Goal: Task Accomplishment & Management: Use online tool/utility

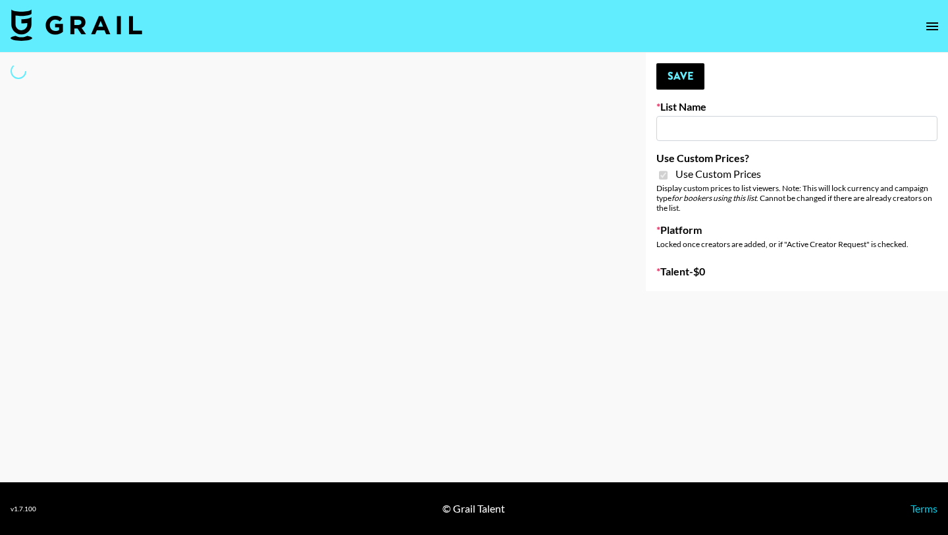
type input "Superpower ([DATE])"
checkbox input "true"
select select "Brand"
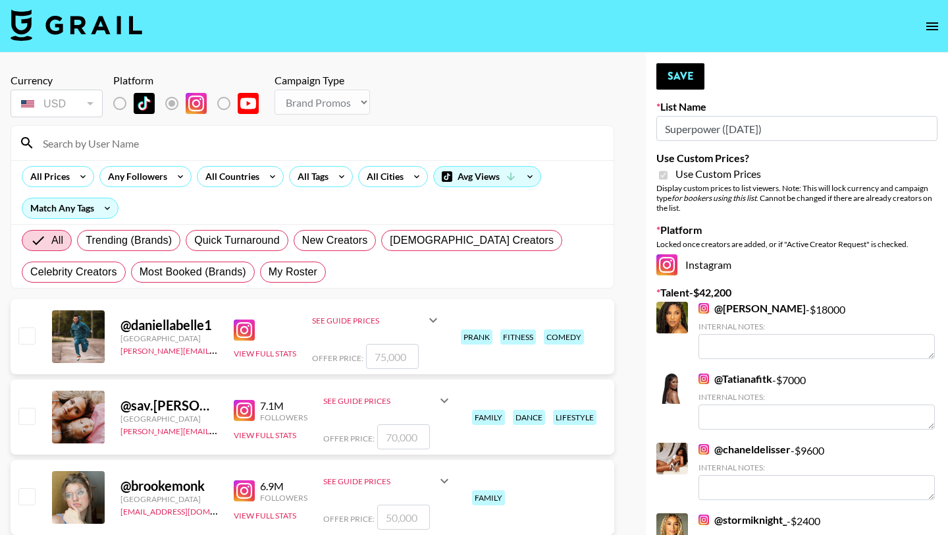
click at [364, 157] on div at bounding box center [312, 143] width 603 height 34
click at [351, 148] on input at bounding box center [320, 142] width 571 height 21
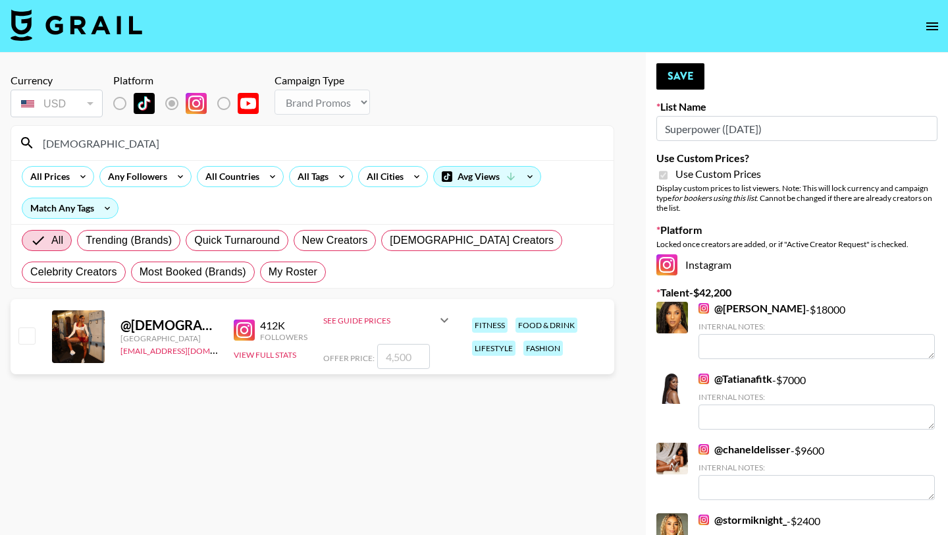
type input "[DEMOGRAPHIC_DATA]"
click at [423, 356] on input "number" at bounding box center [403, 356] width 53 height 25
checkbox input "true"
type input "8500"
click at [689, 66] on button "Save" at bounding box center [681, 76] width 48 height 26
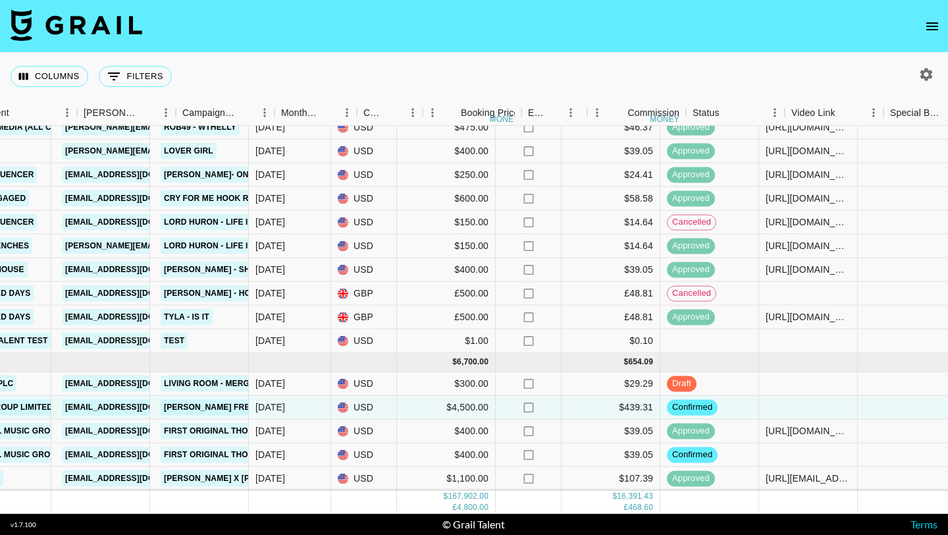
scroll to position [4970, 359]
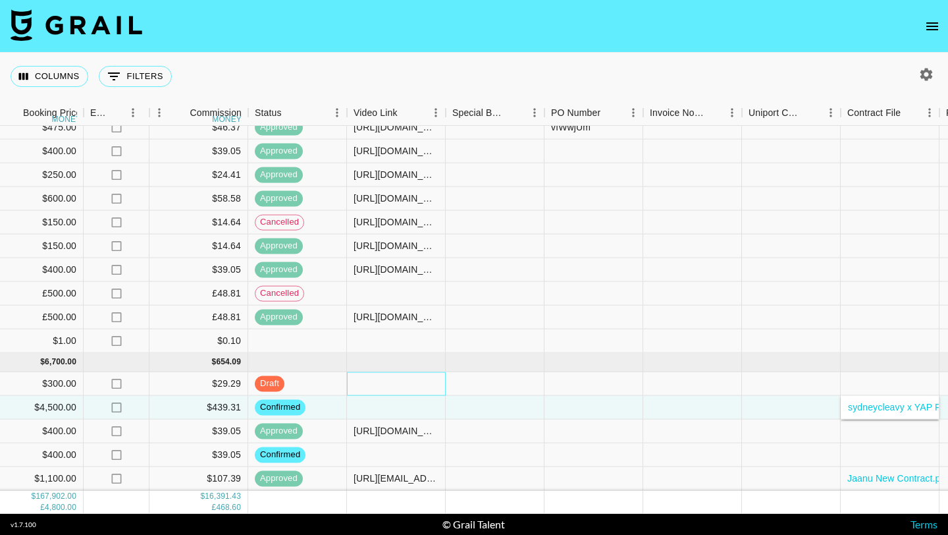
click at [395, 379] on div at bounding box center [396, 384] width 99 height 24
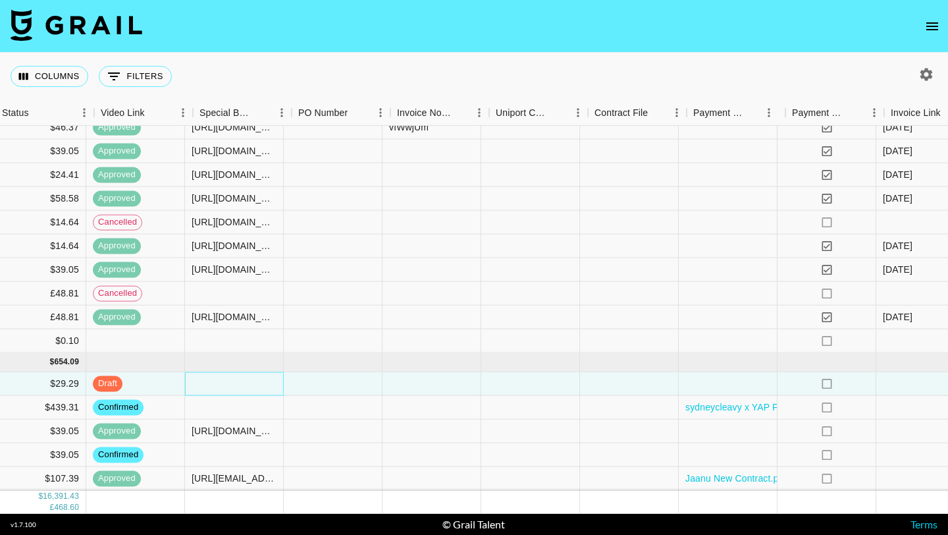
scroll to position [4970, 1238]
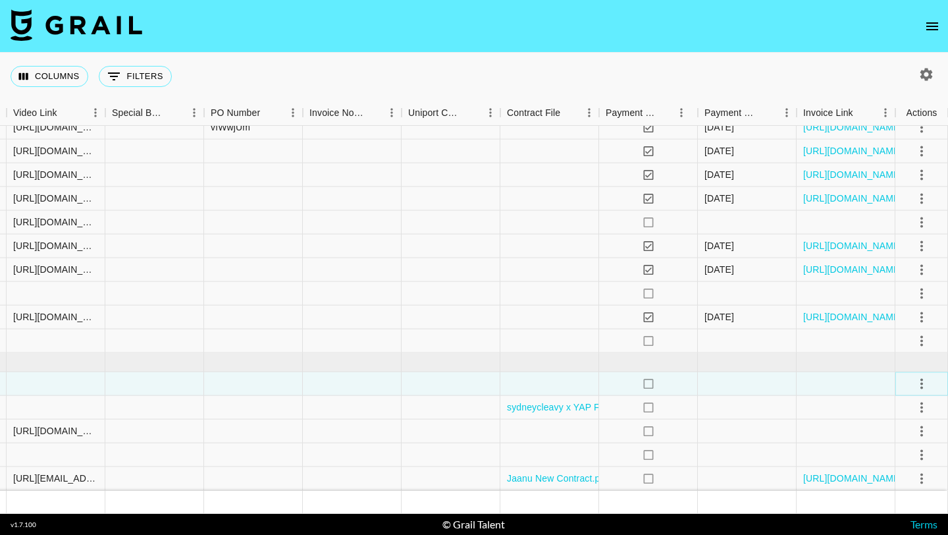
click at [914, 381] on icon "select merge strategy" at bounding box center [922, 383] width 16 height 16
